Goal: Information Seeking & Learning: Find specific page/section

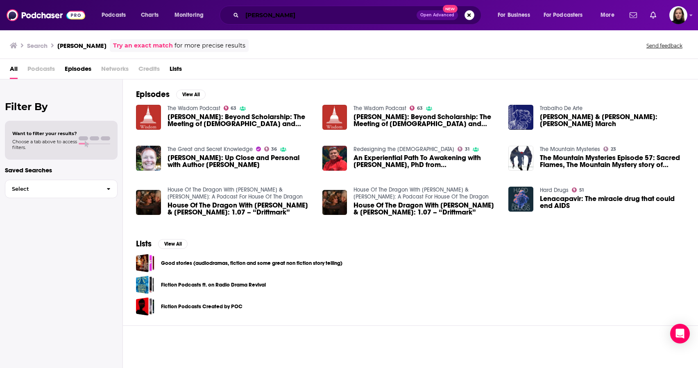
click at [272, 11] on input "[PERSON_NAME]" at bounding box center [329, 15] width 174 height 13
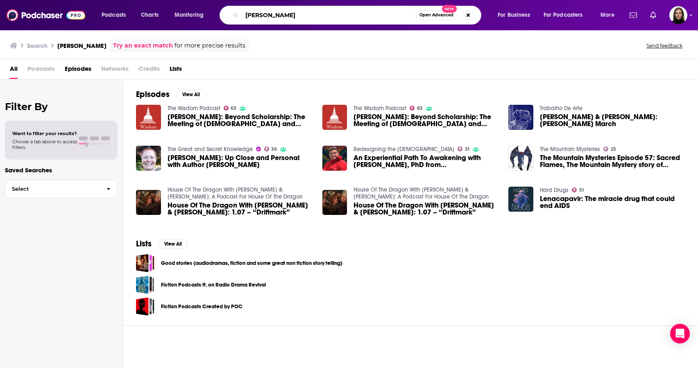
click at [272, 11] on input "[PERSON_NAME]" at bounding box center [329, 15] width 174 height 13
paste input "[PERSON_NAME] Katja [PERSON_NAME] MD"
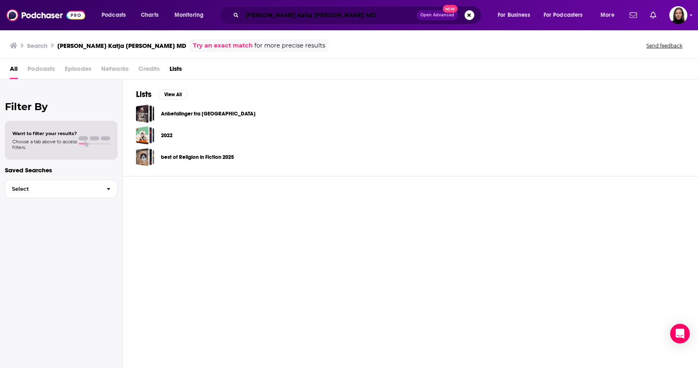
click at [275, 13] on input "[PERSON_NAME] Katja [PERSON_NAME] MD" at bounding box center [329, 15] width 174 height 13
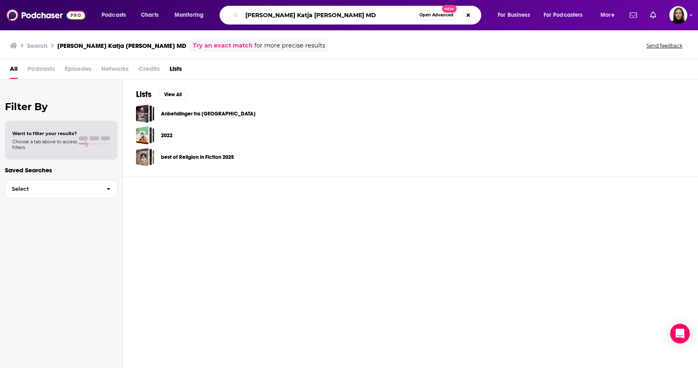
click at [275, 13] on input "[PERSON_NAME] Katja [PERSON_NAME] MD" at bounding box center [329, 15] width 174 height 13
paste input "[PERSON_NAME]"
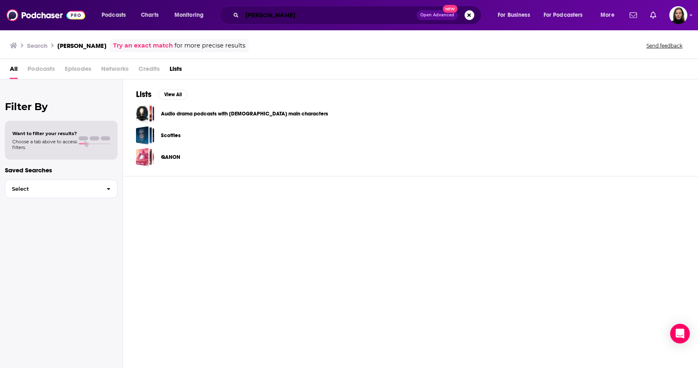
click at [269, 14] on input "[PERSON_NAME]" at bounding box center [329, 15] width 174 height 13
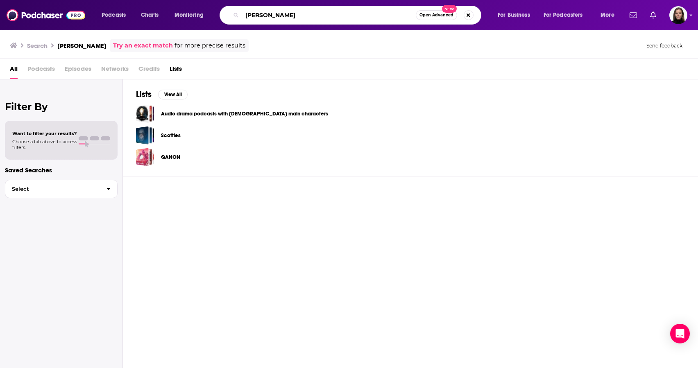
click at [269, 14] on input "[PERSON_NAME]" at bounding box center [329, 15] width 174 height 13
type input "the energy healing podcast"
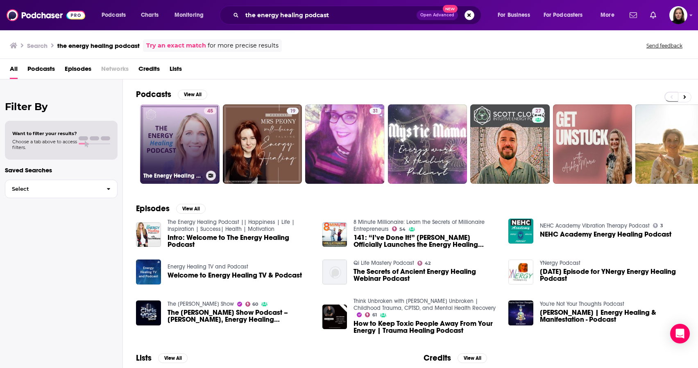
click at [181, 157] on link "45 The Energy Healing Podcast with [PERSON_NAME]" at bounding box center [179, 143] width 79 height 79
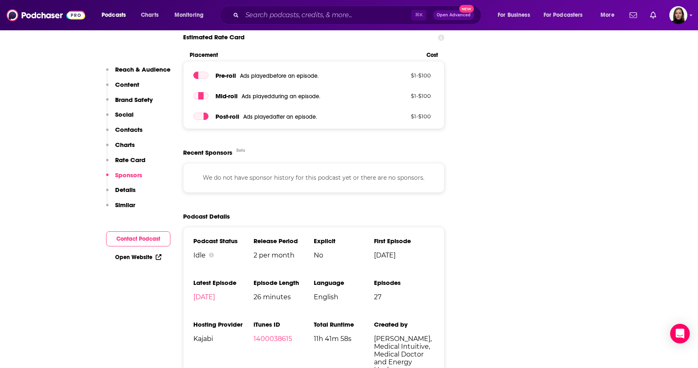
scroll to position [1046, 0]
